Goal: Information Seeking & Learning: Learn about a topic

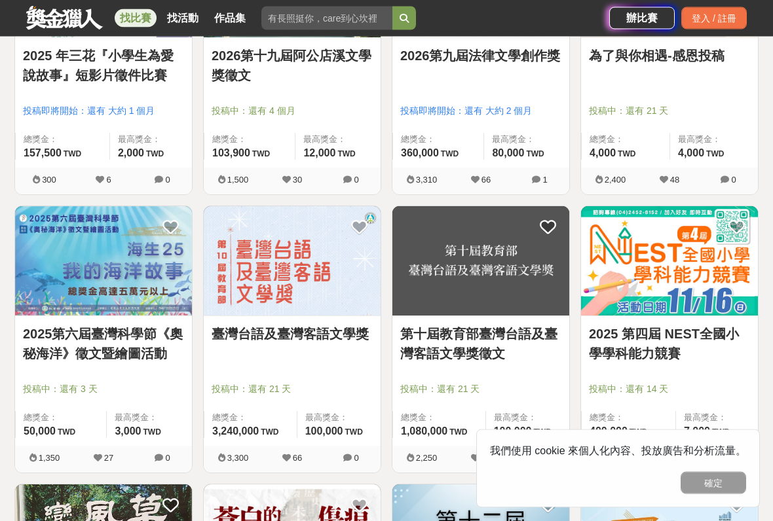
scroll to position [915, 0]
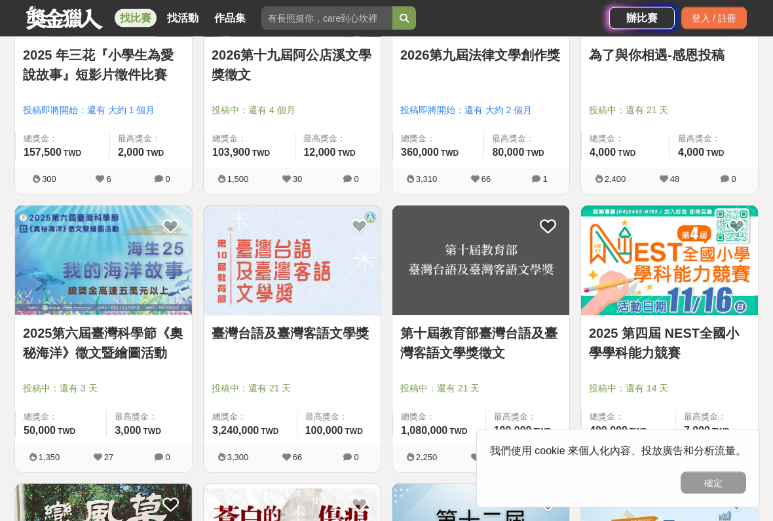
click at [115, 284] on img at bounding box center [103, 260] width 177 height 109
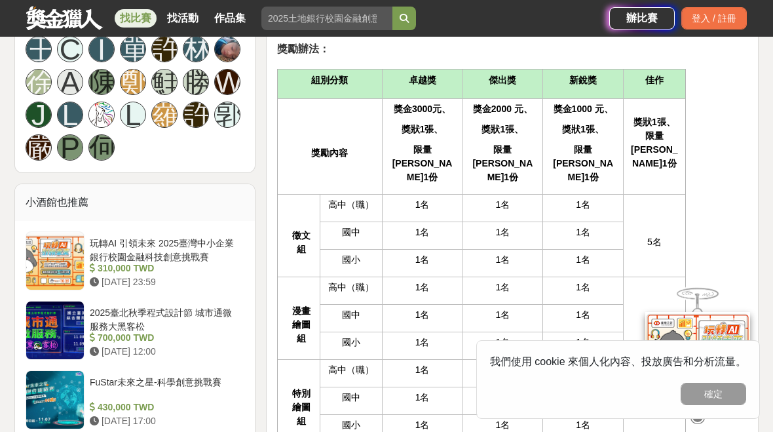
scroll to position [953, 0]
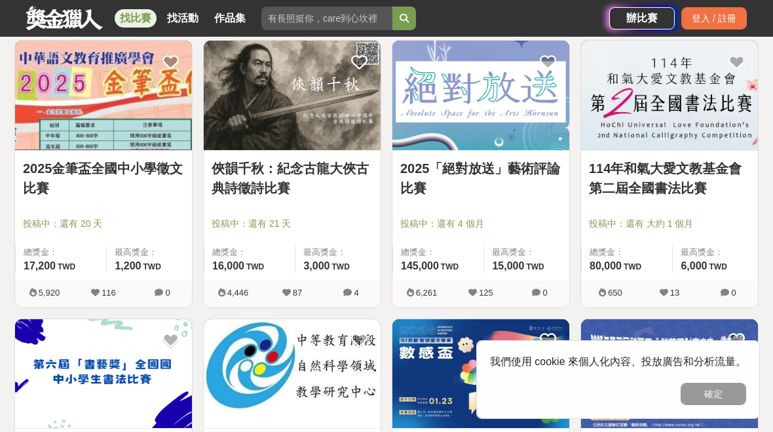
scroll to position [246, 0]
click at [36, 128] on img at bounding box center [103, 95] width 177 height 109
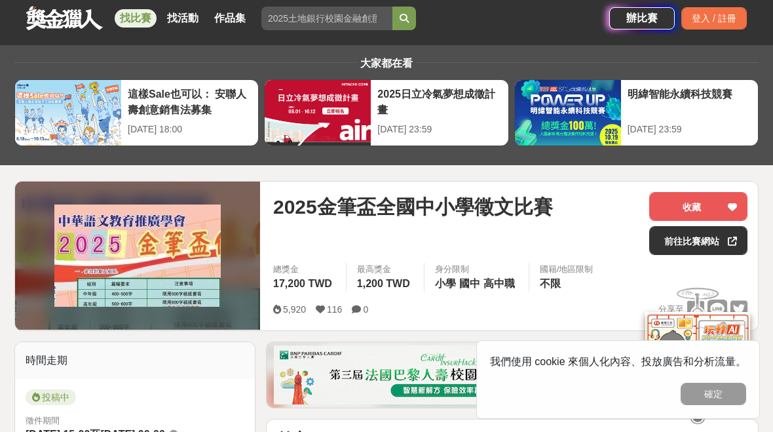
scroll to position [11, 0]
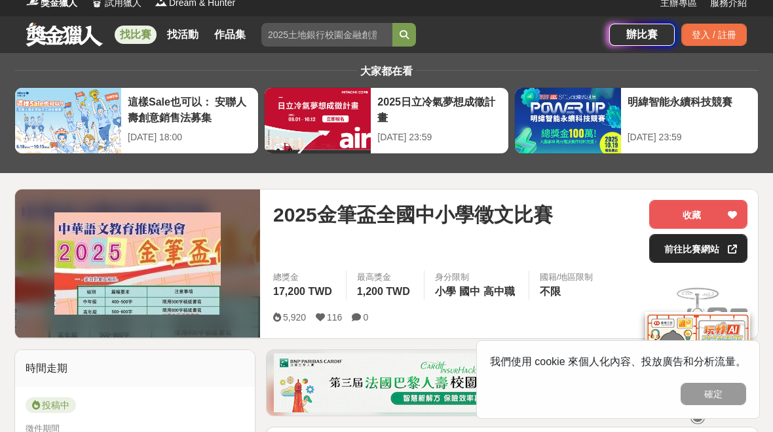
click at [723, 246] on link "前往比賽網站" at bounding box center [698, 248] width 98 height 29
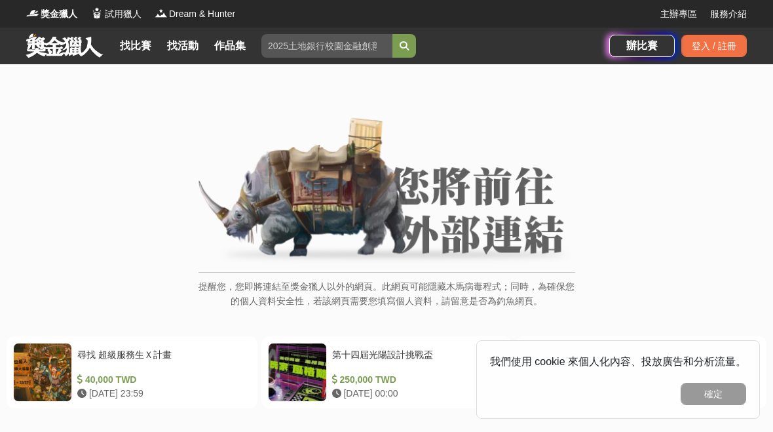
click at [395, 223] on img at bounding box center [386, 191] width 377 height 148
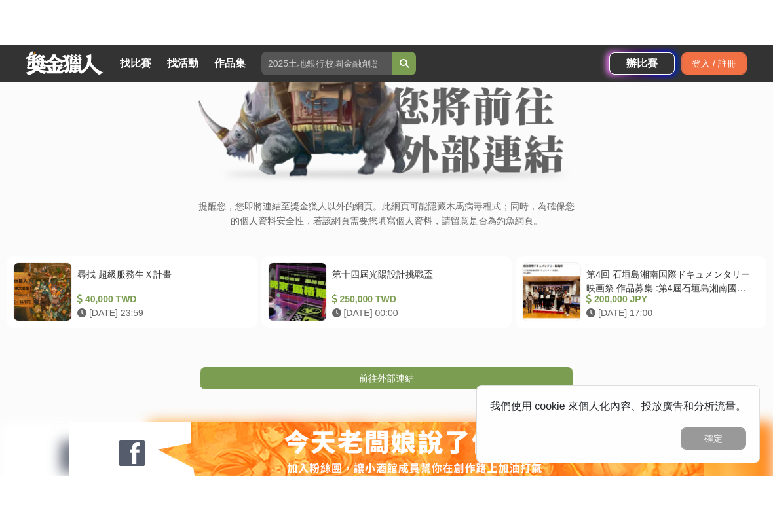
scroll to position [144, 0]
